Goal: Task Accomplishment & Management: Use online tool/utility

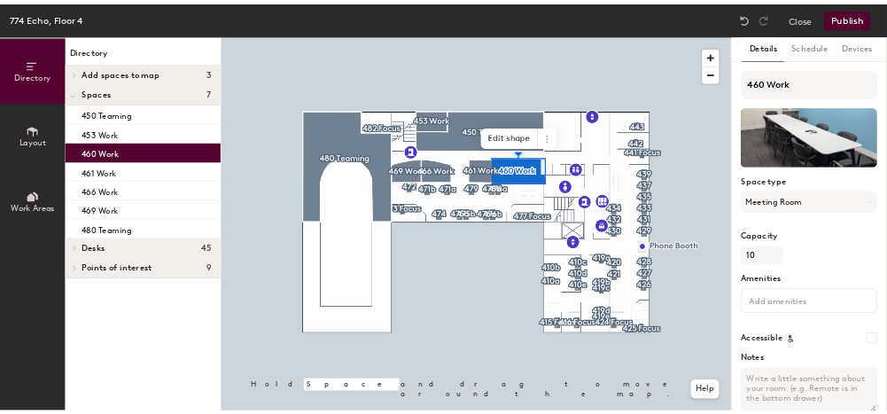
scroll to position [87, 0]
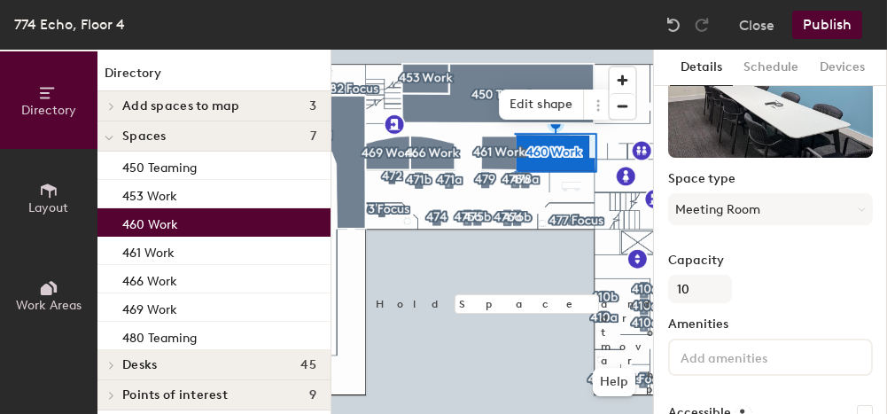
click at [833, 31] on button "Publish" at bounding box center [827, 25] width 70 height 28
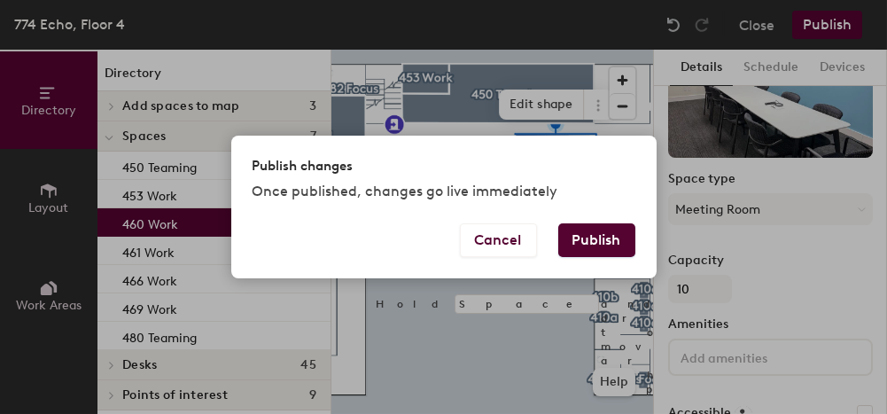
click at [593, 240] on button "Publish" at bounding box center [596, 240] width 77 height 34
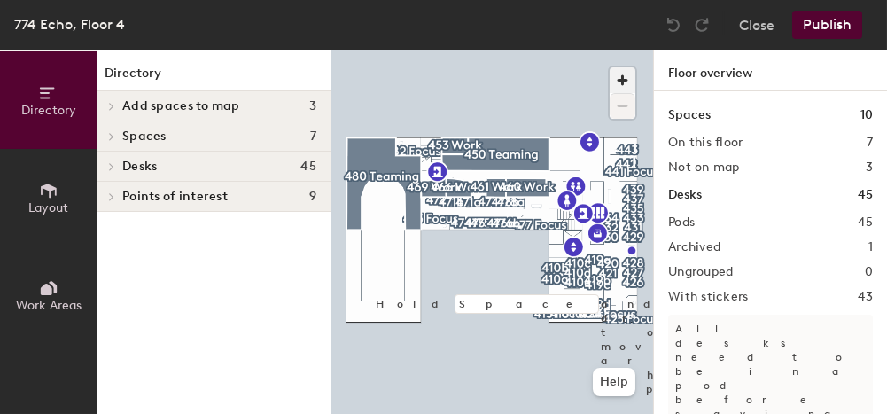
click at [614, 82] on span "button" at bounding box center [623, 80] width 26 height 26
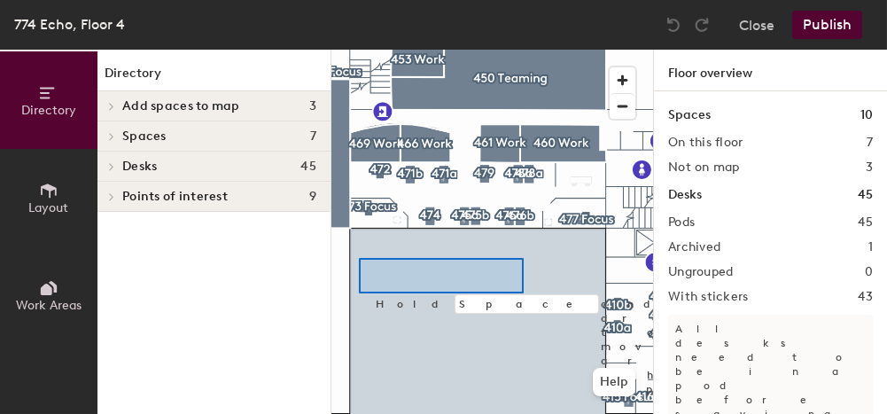
click at [361, 50] on div at bounding box center [492, 50] width 322 height 0
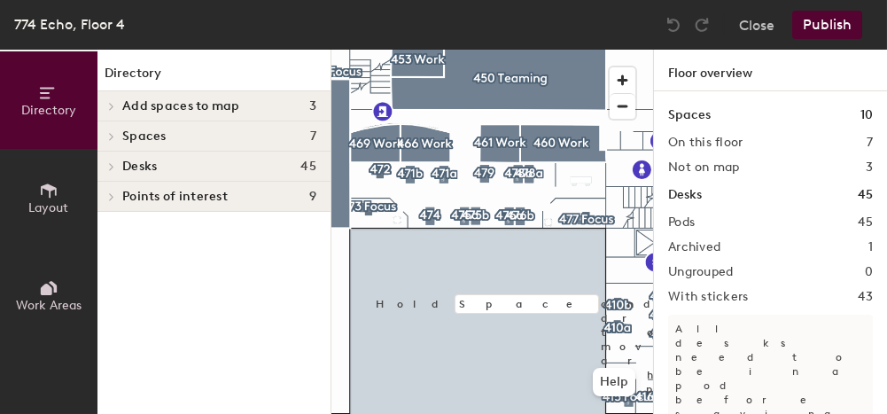
click at [843, 27] on button "Publish" at bounding box center [827, 25] width 70 height 28
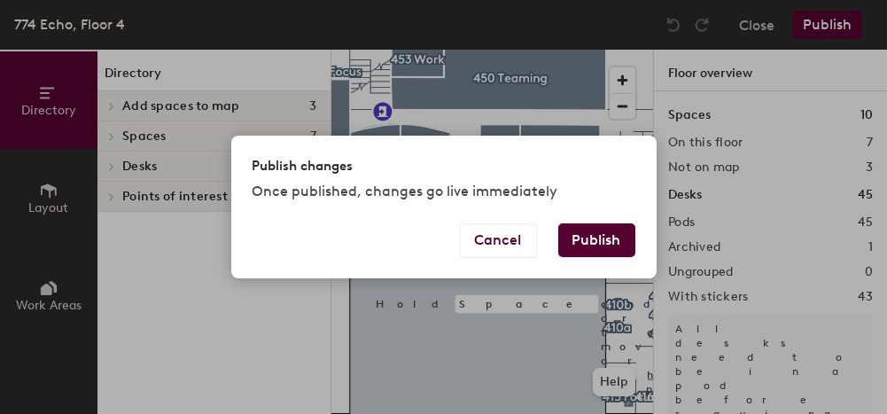
click at [572, 235] on button "Publish" at bounding box center [596, 240] width 77 height 34
